Goal: Information Seeking & Learning: Learn about a topic

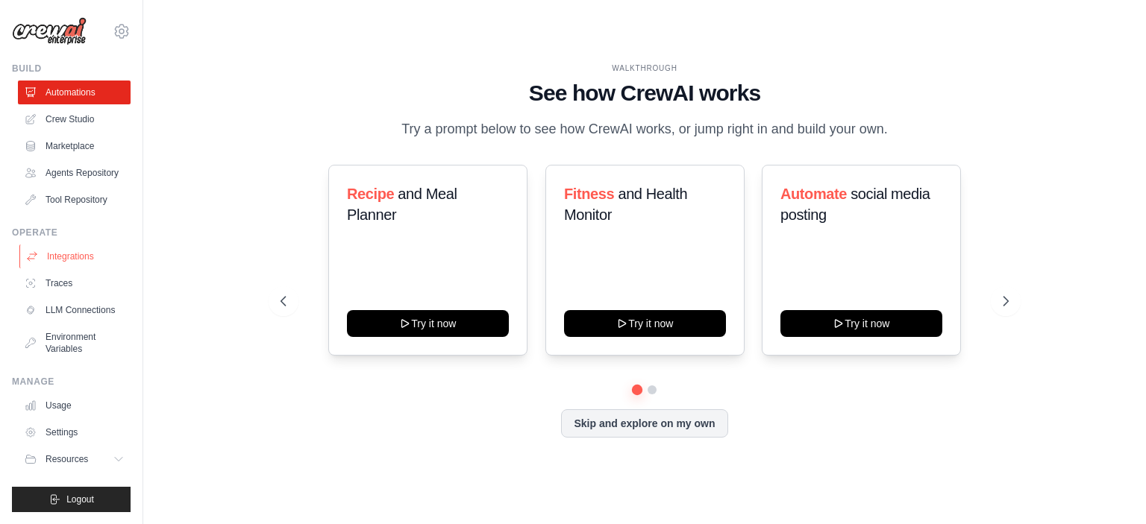
click at [57, 256] on link "Integrations" at bounding box center [75, 257] width 113 height 24
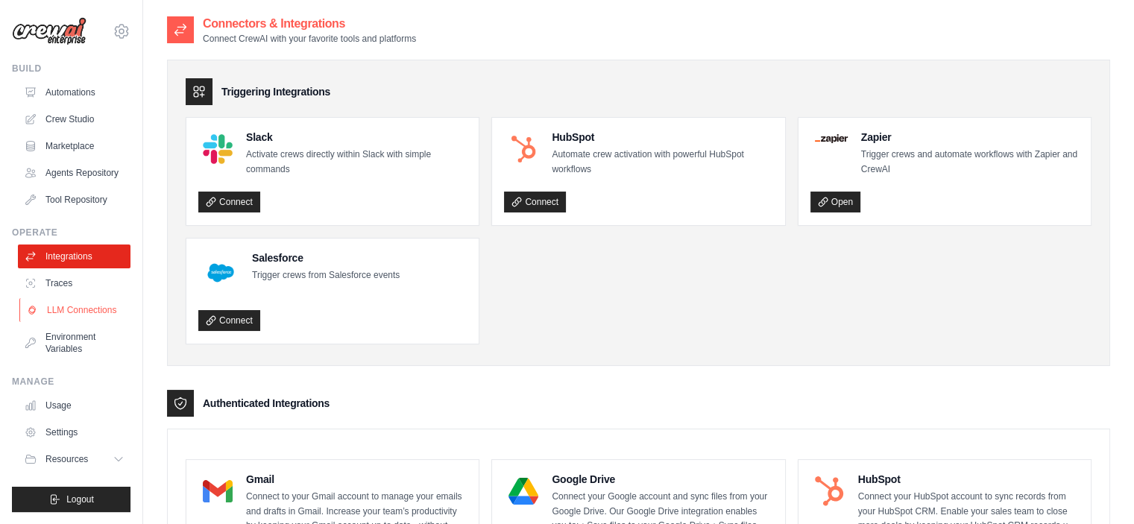
click at [107, 303] on link "LLM Connections" at bounding box center [75, 310] width 113 height 24
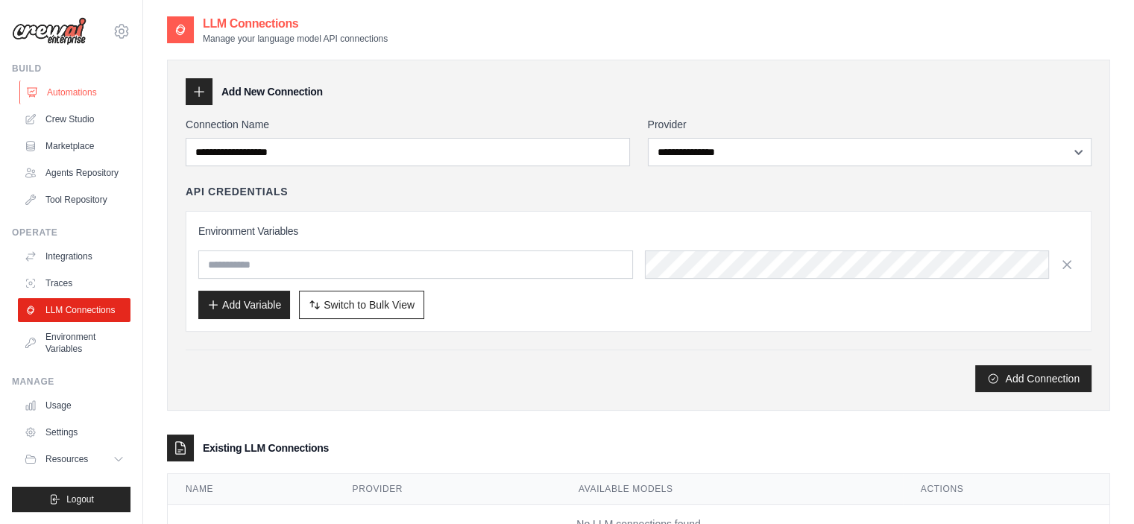
click at [64, 94] on link "Automations" at bounding box center [75, 93] width 113 height 24
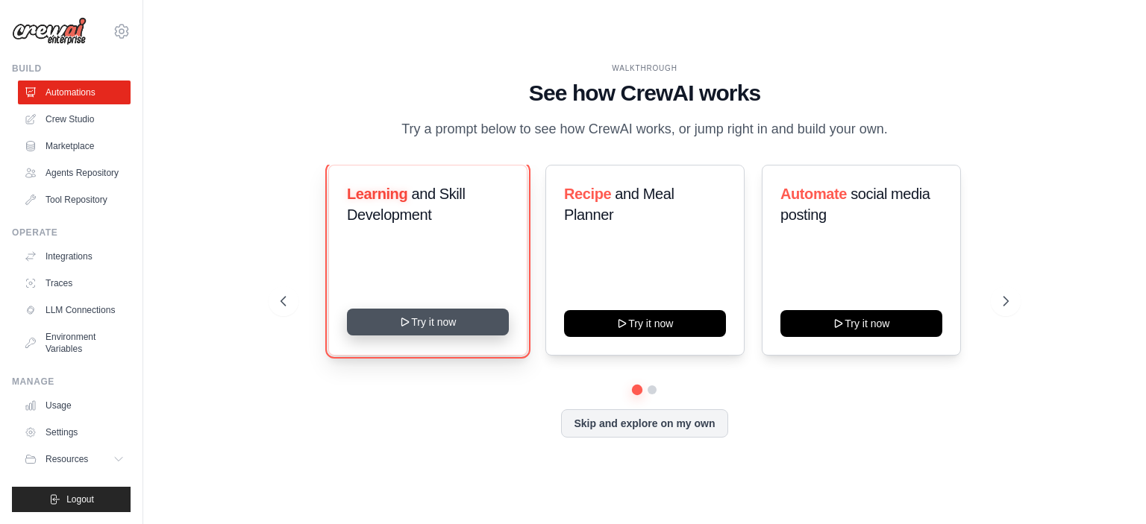
click at [465, 318] on button "Try it now" at bounding box center [428, 322] width 162 height 27
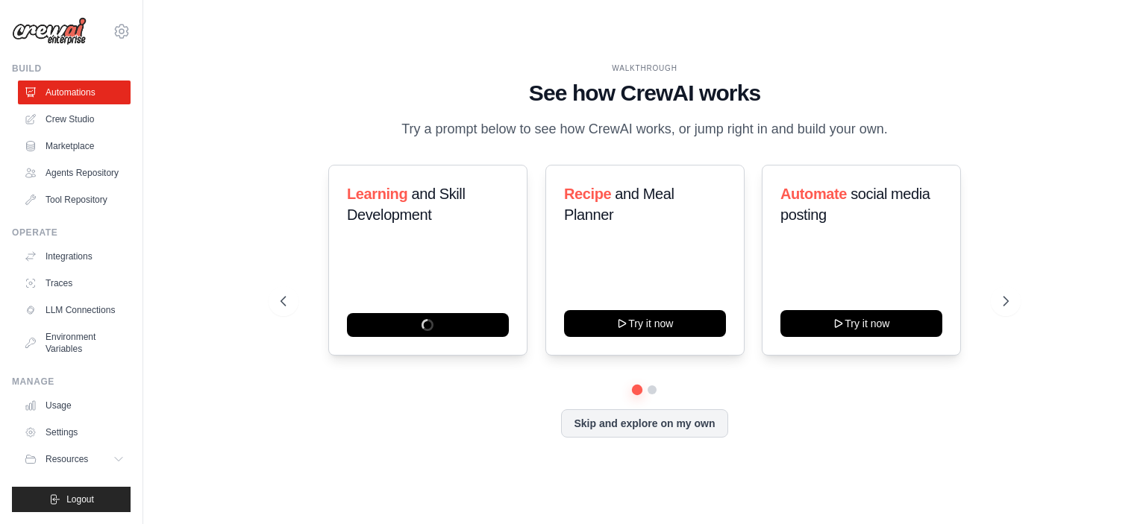
click at [225, 259] on div "WALKTHROUGH See how [PERSON_NAME] works Try a prompt below to see how [PERSON_N…" at bounding box center [644, 262] width 955 height 494
click at [72, 261] on link "Integrations" at bounding box center [75, 257] width 113 height 24
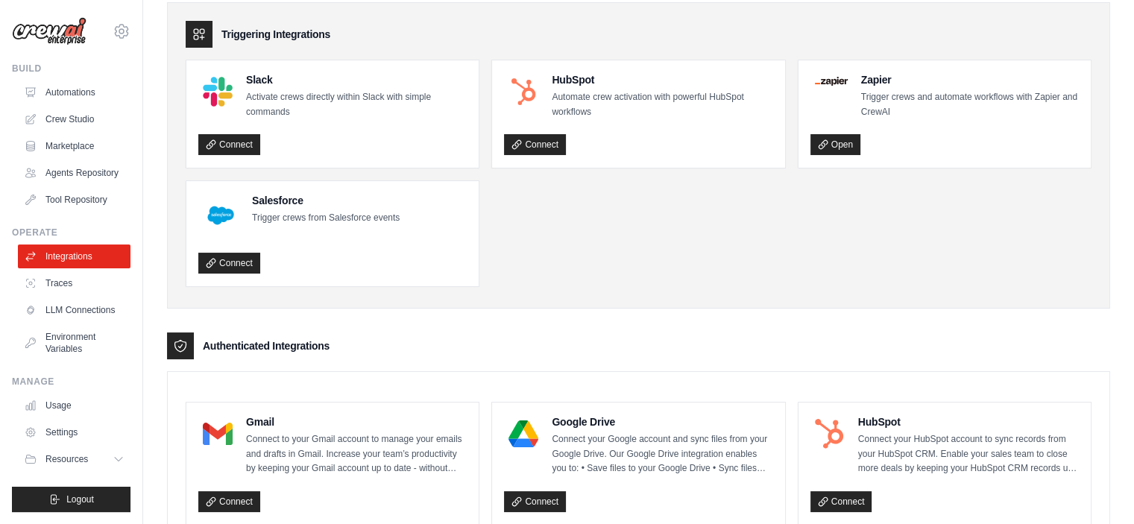
scroll to position [75, 0]
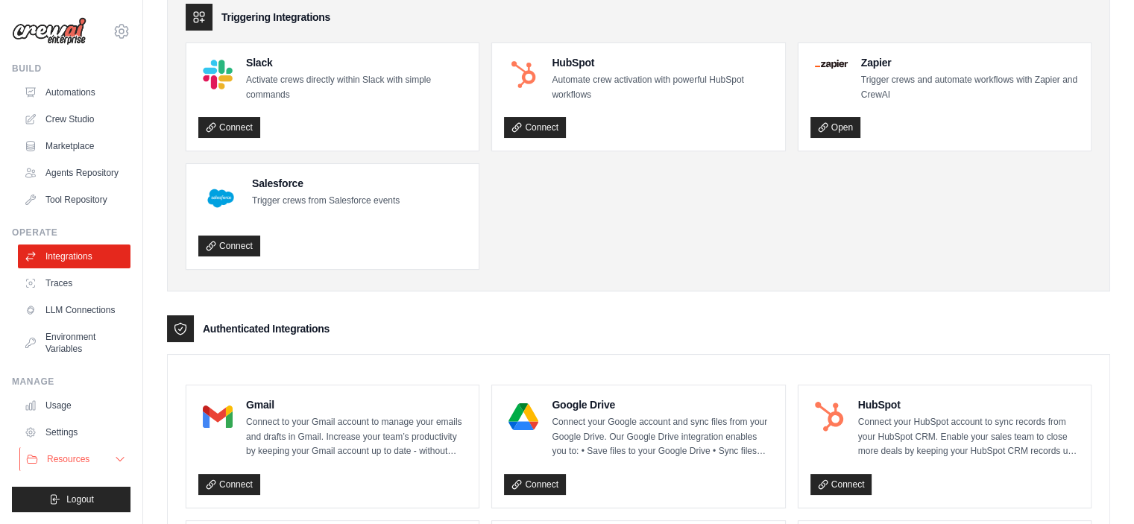
click at [64, 461] on span "Resources" at bounding box center [68, 459] width 43 height 12
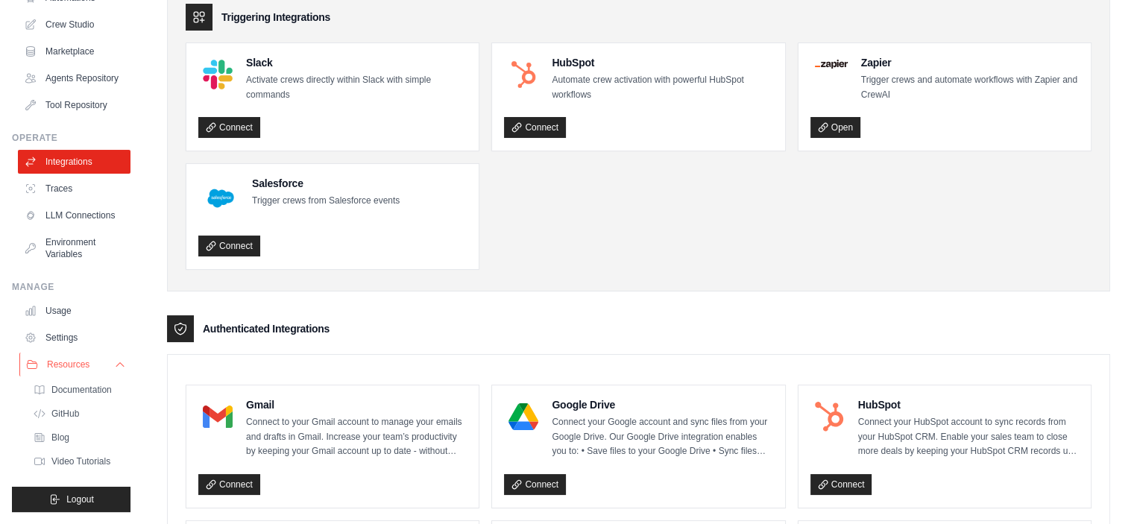
scroll to position [118, 0]
click at [90, 390] on span "Documentation" at bounding box center [83, 390] width 60 height 12
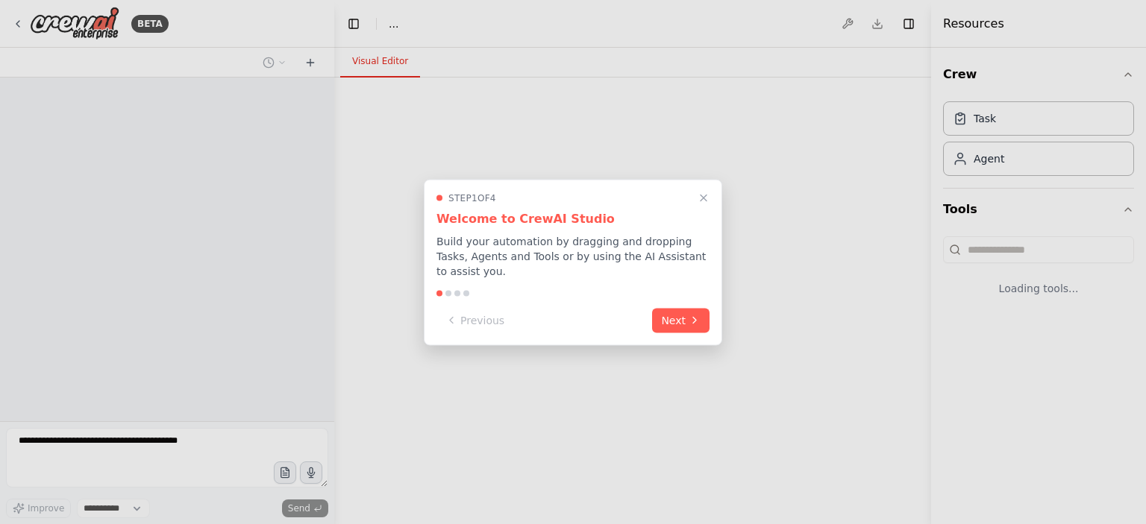
select select "****"
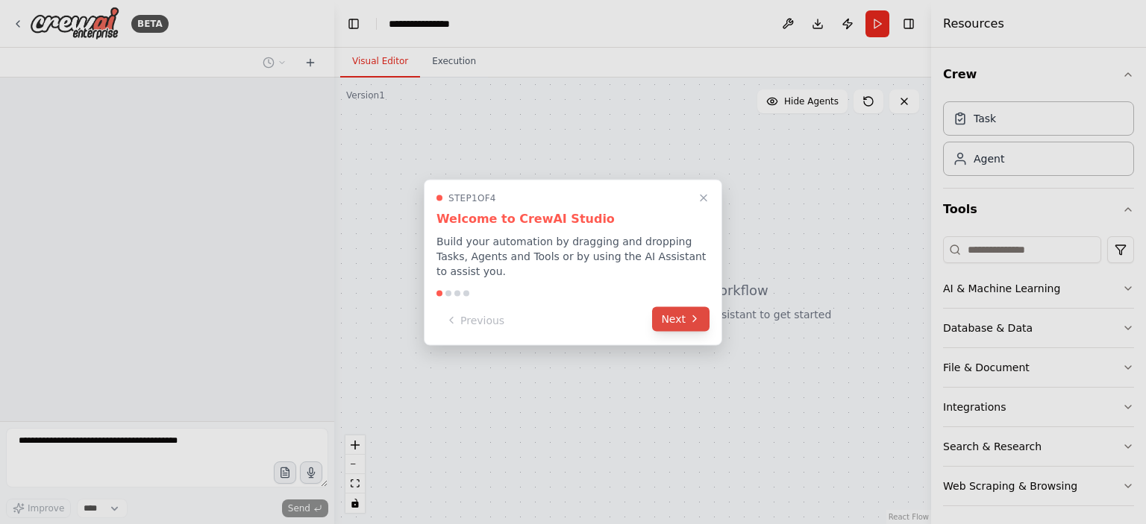
click at [689, 313] on icon at bounding box center [694, 319] width 12 height 12
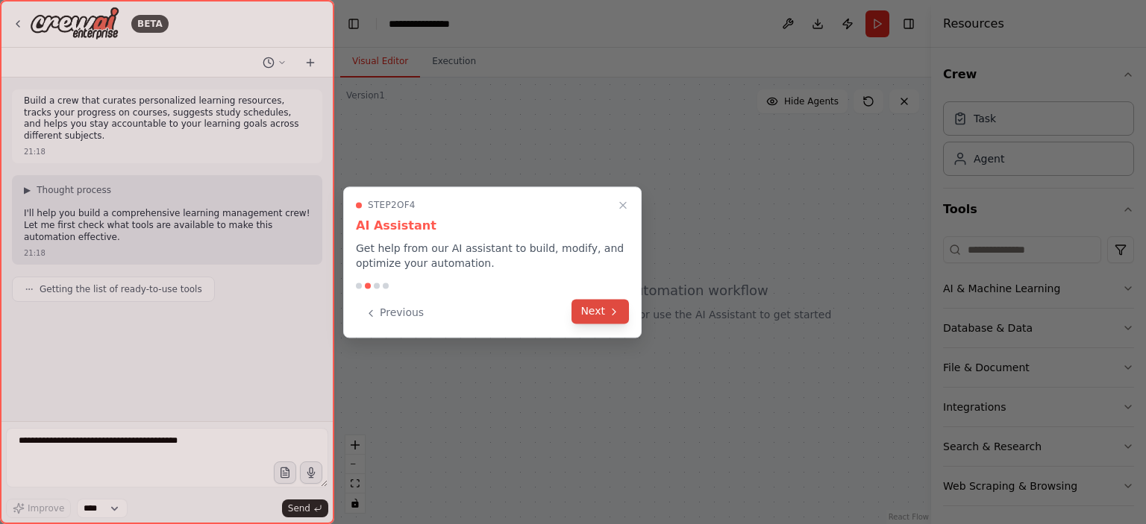
click at [609, 312] on icon at bounding box center [614, 312] width 12 height 12
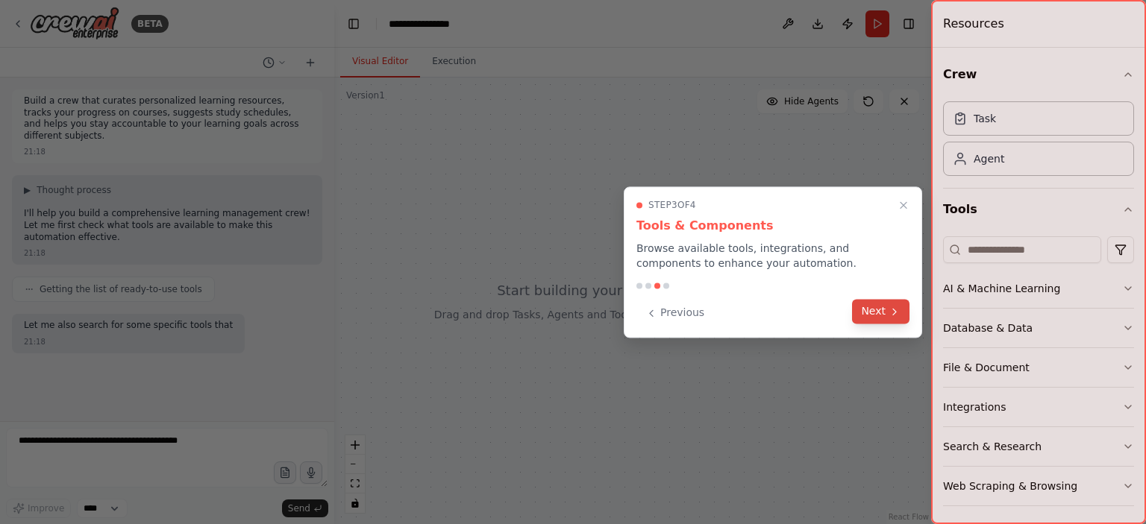
scroll to position [18, 0]
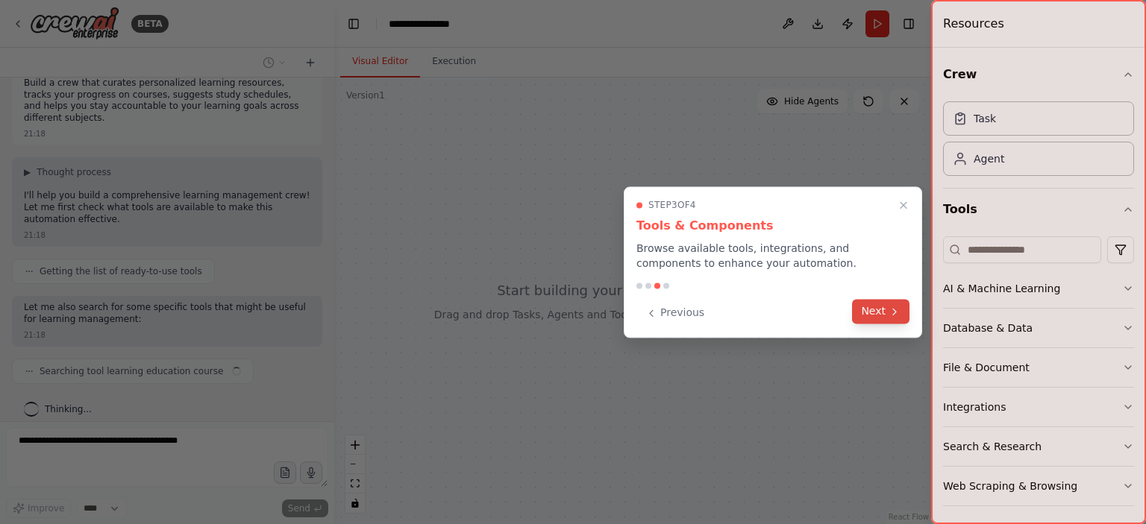
click at [879, 312] on button "Next" at bounding box center [880, 311] width 57 height 25
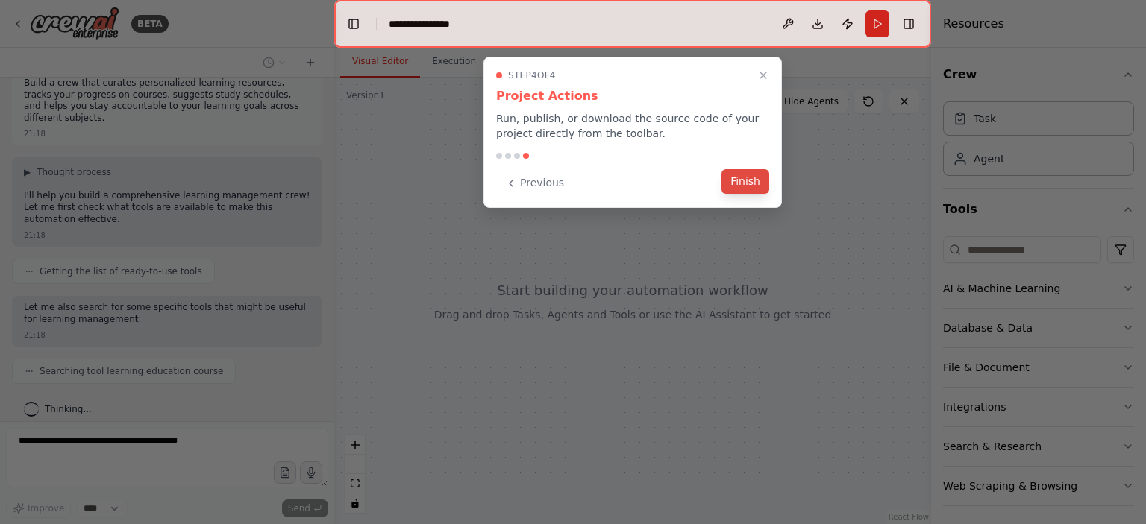
click at [753, 179] on button "Finish" at bounding box center [745, 181] width 48 height 25
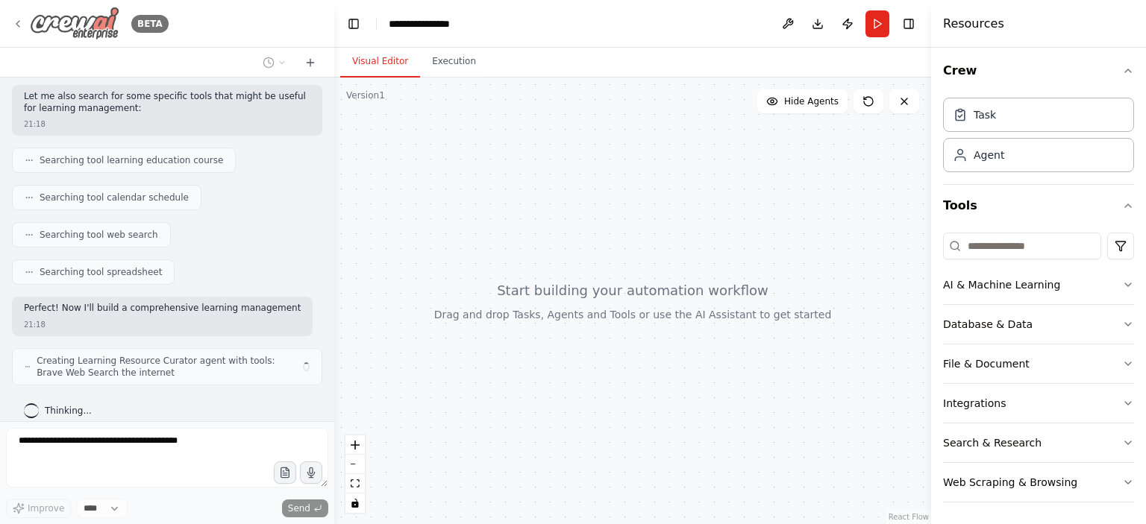
scroll to position [240, 0]
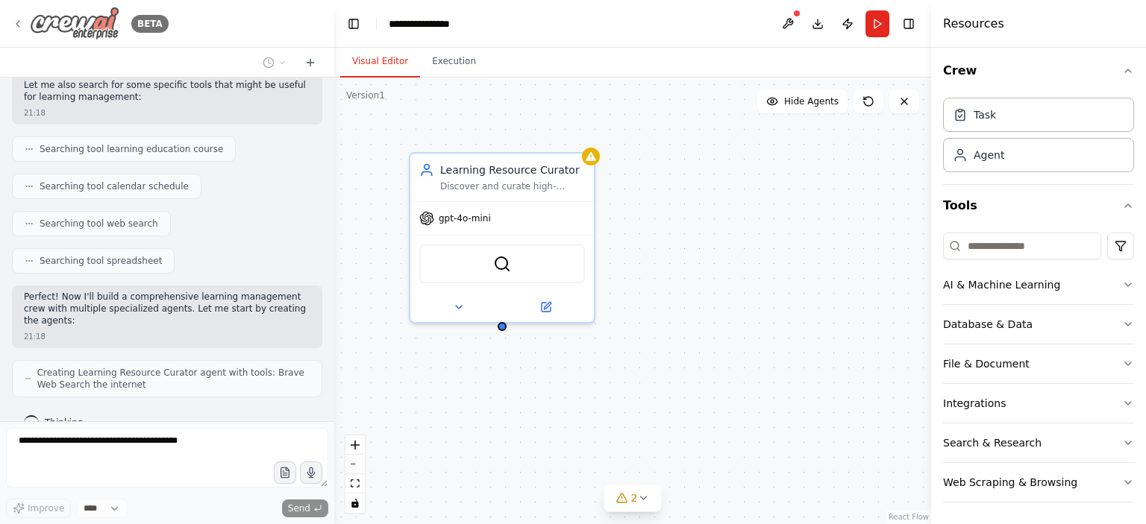
click at [16, 25] on icon at bounding box center [18, 24] width 12 height 12
